Goal: Find specific page/section: Find specific page/section

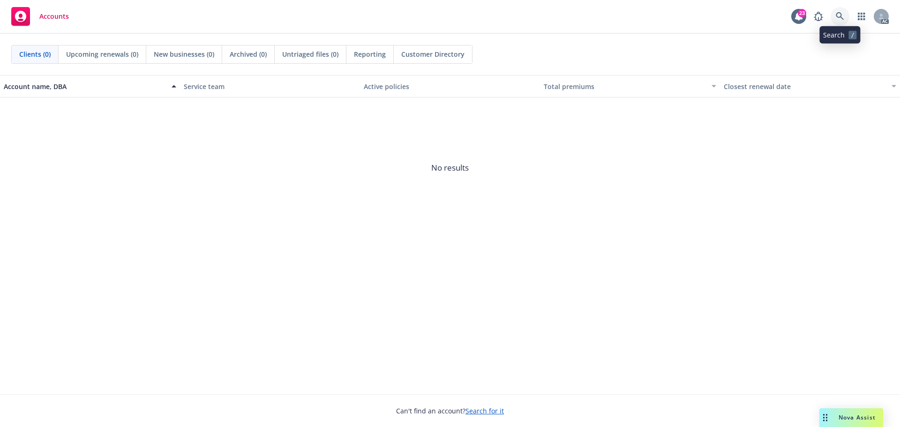
click at [839, 11] on link at bounding box center [840, 16] width 19 height 19
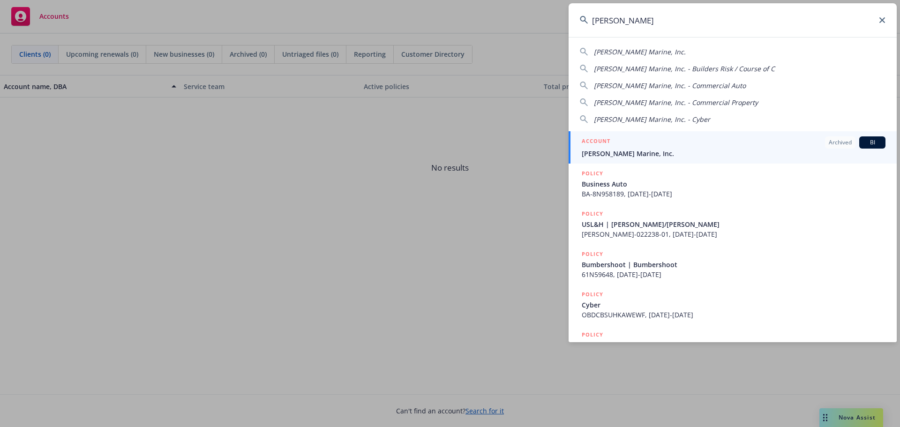
type input "[PERSON_NAME]"
click at [760, 142] on div "ACCOUNT Archived BI" at bounding box center [734, 142] width 304 height 12
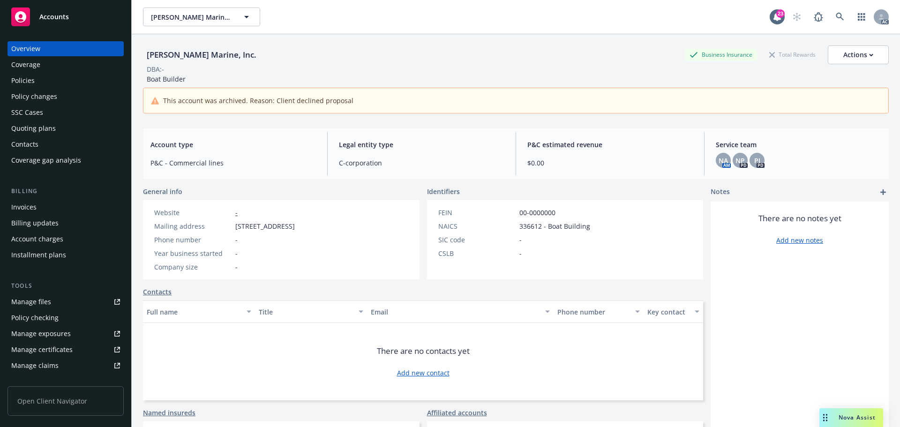
click at [43, 82] on div "Policies" at bounding box center [65, 80] width 109 height 15
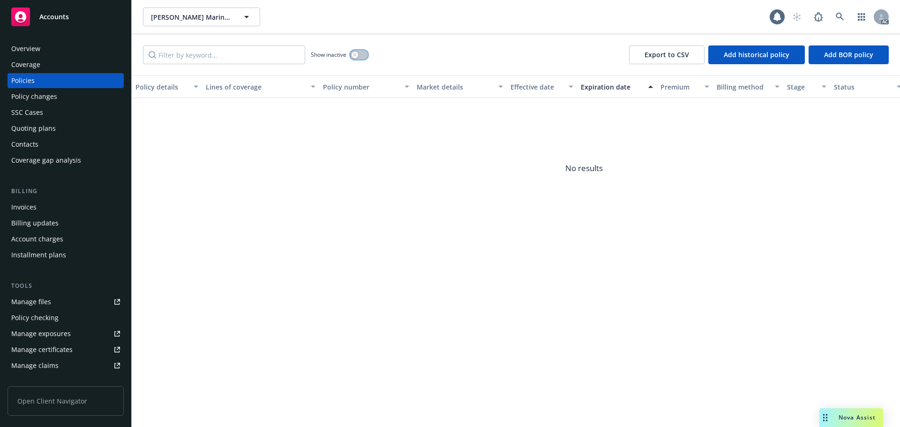
click at [353, 55] on div "button" at bounding box center [355, 55] width 7 height 7
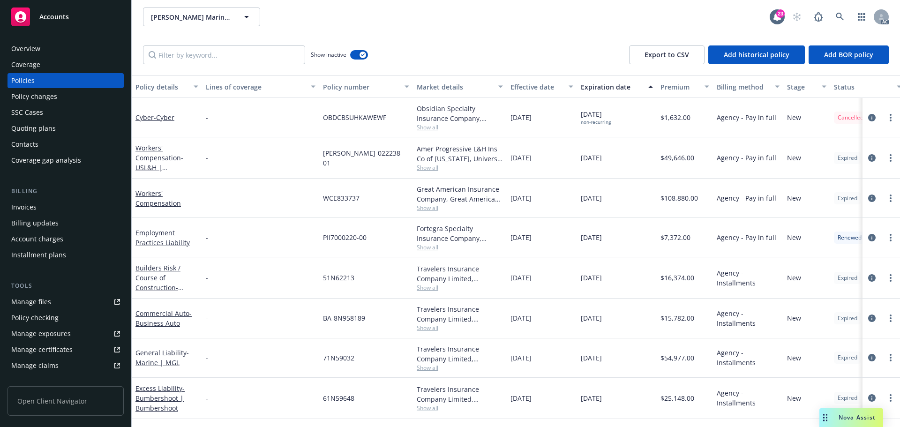
click at [538, 83] on div "Effective date" at bounding box center [537, 87] width 53 height 10
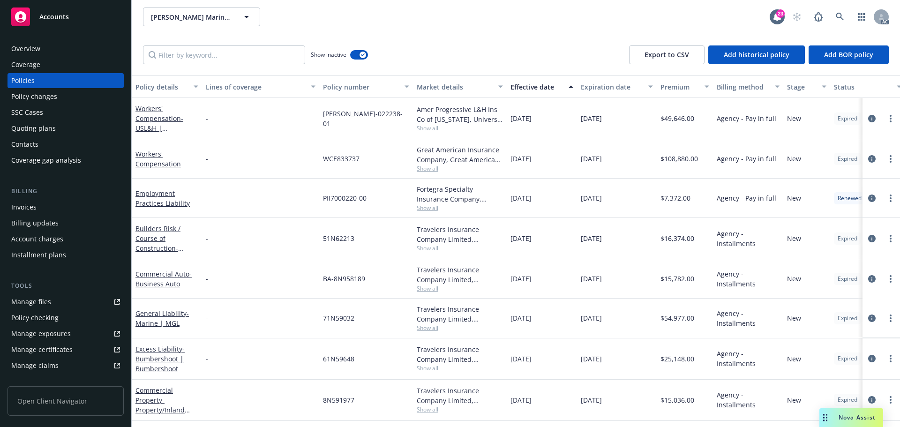
click at [538, 83] on div "Effective date" at bounding box center [537, 87] width 53 height 10
